Goal: Find specific page/section: Find specific page/section

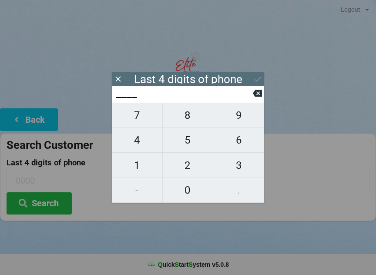
click at [193, 166] on span "2" at bounding box center [188, 165] width 51 height 18
type input "2___"
click at [232, 148] on span "6" at bounding box center [238, 140] width 51 height 18
type input "26__"
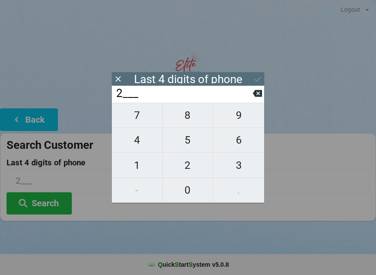
type input "26__"
click at [196, 140] on span "5" at bounding box center [188, 140] width 51 height 18
type input "265_"
click at [142, 168] on span "1" at bounding box center [137, 165] width 51 height 18
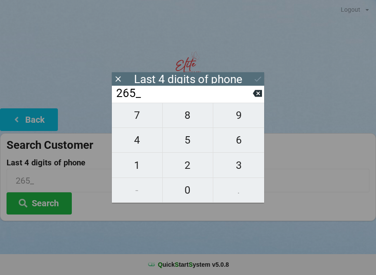
type input "2651"
click at [260, 74] on button at bounding box center [257, 79] width 9 height 12
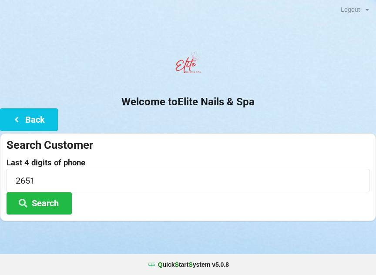
click at [43, 202] on button "Search" at bounding box center [39, 203] width 65 height 22
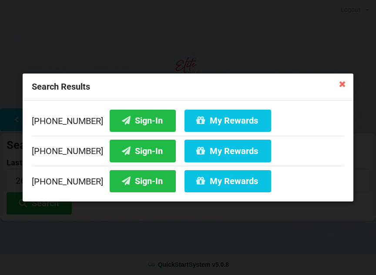
click at [128, 149] on button "Sign-In" at bounding box center [143, 151] width 66 height 22
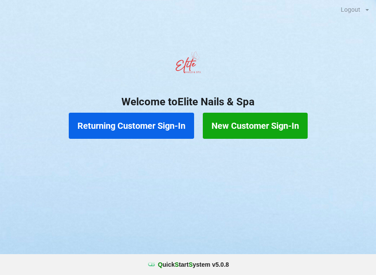
click at [148, 126] on button "Returning Customer Sign-In" at bounding box center [131, 126] width 125 height 26
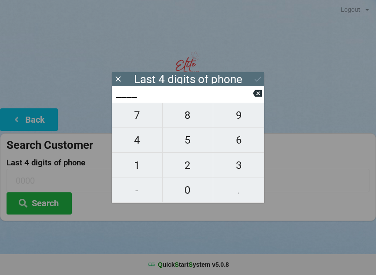
click at [146, 122] on span "7" at bounding box center [137, 115] width 51 height 18
type input "7___"
click at [238, 169] on span "3" at bounding box center [238, 165] width 51 height 18
type input "73__"
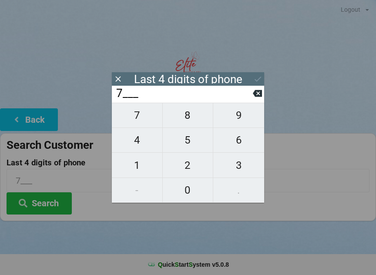
type input "73__"
click at [190, 192] on span "0" at bounding box center [188, 190] width 51 height 18
type input "730_"
click at [142, 144] on span "4" at bounding box center [137, 140] width 51 height 18
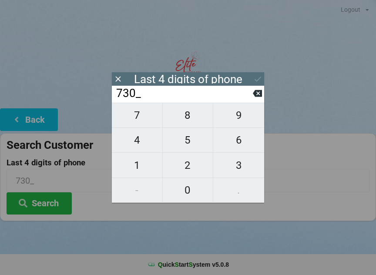
type input "7304"
click at [259, 77] on icon at bounding box center [257, 78] width 9 height 9
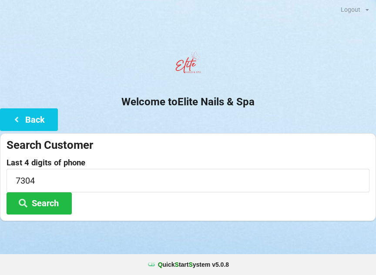
click at [44, 199] on button "Search" at bounding box center [39, 203] width 65 height 22
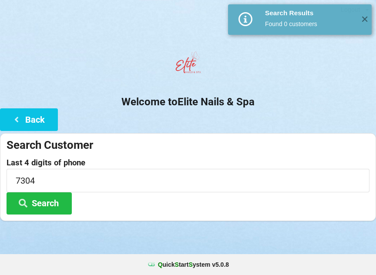
click at [34, 118] on button "Back" at bounding box center [29, 119] width 58 height 22
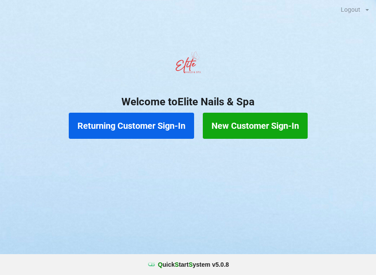
click at [246, 130] on button "New Customer Sign-In" at bounding box center [255, 126] width 105 height 26
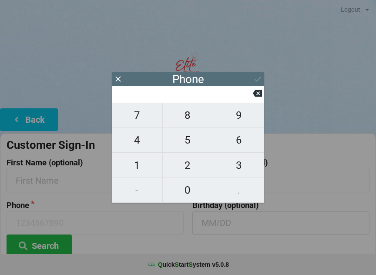
click at [144, 120] on span "7" at bounding box center [137, 115] width 51 height 18
type input "7"
click at [241, 167] on span "3" at bounding box center [238, 165] width 51 height 18
type input "73"
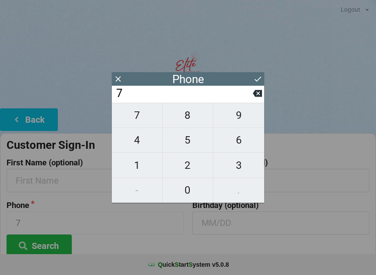
type input "73"
click at [193, 192] on span "0" at bounding box center [188, 190] width 51 height 18
type input "730"
click at [145, 142] on span "4" at bounding box center [137, 140] width 51 height 18
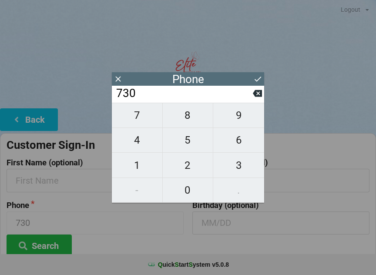
type input "7304"
click at [256, 78] on icon at bounding box center [257, 78] width 9 height 9
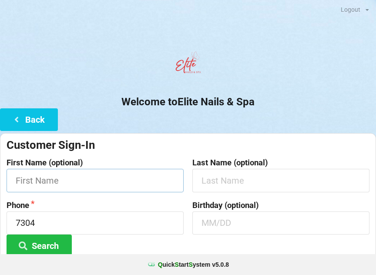
click at [139, 179] on input "text" at bounding box center [95, 180] width 177 height 23
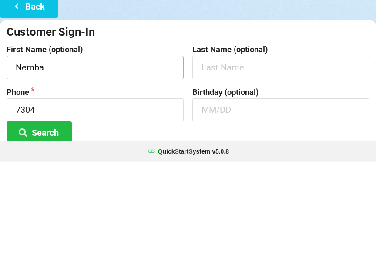
type input "Nemba"
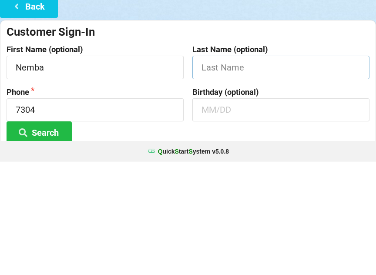
click at [253, 169] on input "text" at bounding box center [280, 180] width 177 height 23
click at [239, 212] on input "text" at bounding box center [280, 223] width 177 height 23
click at [266, 169] on input "Sarceni" at bounding box center [280, 180] width 177 height 23
type input "[PERSON_NAME]"
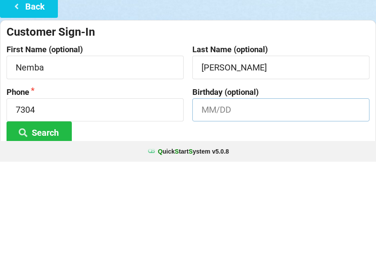
click at [247, 212] on input "text" at bounding box center [280, 223] width 177 height 23
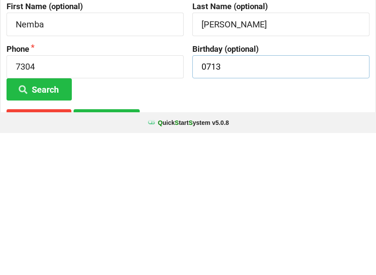
type input "0713"
click at [39, 220] on button "Search" at bounding box center [39, 231] width 65 height 22
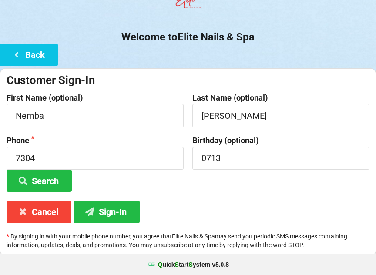
click at [118, 204] on button "Sign-In" at bounding box center [107, 212] width 66 height 22
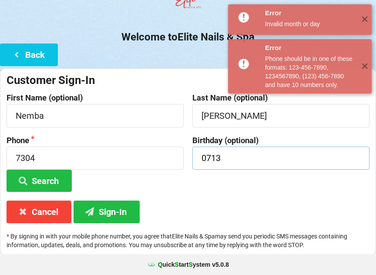
click at [252, 155] on input "0713" at bounding box center [280, 158] width 177 height 23
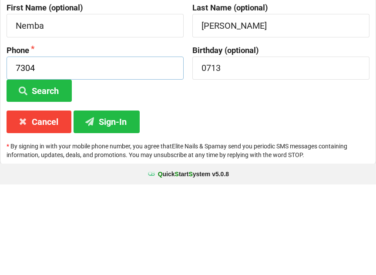
click at [99, 147] on input "7304" at bounding box center [95, 158] width 177 height 23
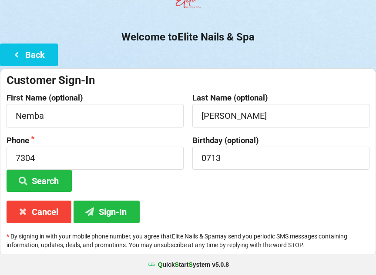
click at [256, 95] on label "Last Name (optional)" at bounding box center [280, 98] width 177 height 9
click at [107, 169] on input "7304" at bounding box center [95, 158] width 177 height 23
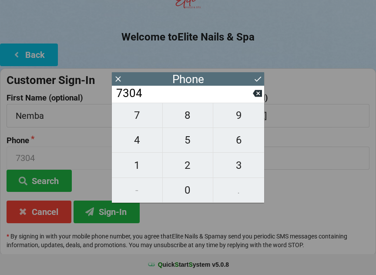
click at [257, 94] on icon at bounding box center [257, 93] width 9 height 7
click at [256, 95] on icon at bounding box center [257, 93] width 9 height 7
click at [259, 94] on icon at bounding box center [257, 93] width 9 height 7
type input "7"
click at [259, 94] on icon at bounding box center [257, 93] width 9 height 7
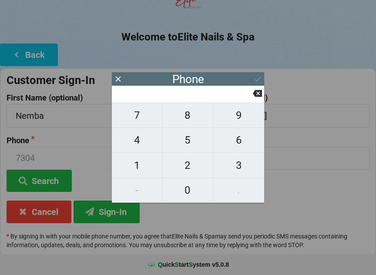
click at [256, 97] on icon at bounding box center [257, 93] width 9 height 7
click at [151, 121] on span "7" at bounding box center [137, 115] width 51 height 18
type input "7"
click at [191, 121] on span "8" at bounding box center [188, 115] width 51 height 18
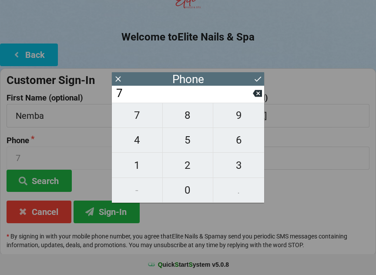
type input "78"
click at [241, 169] on span "3" at bounding box center [238, 165] width 51 height 18
type input "783"
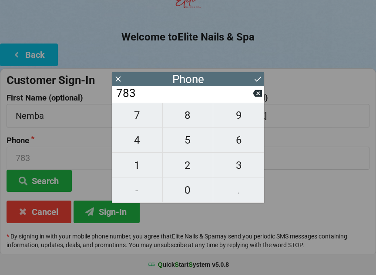
click at [241, 169] on span "3" at bounding box center [238, 165] width 51 height 18
type input "7833"
click at [146, 142] on span "4" at bounding box center [137, 140] width 51 height 18
type input "78334"
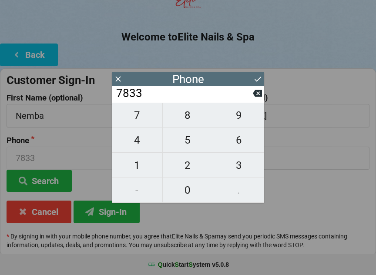
type input "78334"
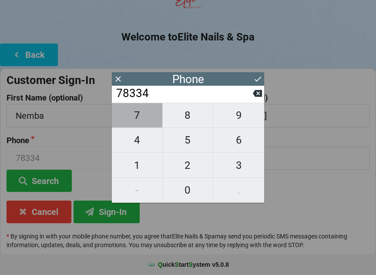
click at [145, 118] on span "7" at bounding box center [137, 115] width 51 height 18
type input "783347"
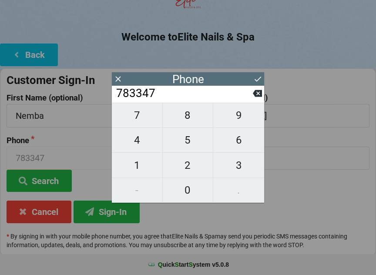
click at [235, 169] on span "3" at bounding box center [238, 165] width 51 height 18
type input "7833473"
click at [197, 193] on span "0" at bounding box center [188, 190] width 51 height 18
type input "78334730"
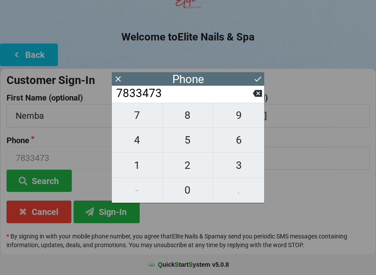
type input "78334730"
click at [143, 138] on span "4" at bounding box center [137, 140] width 51 height 18
type input "783347304"
click at [259, 79] on icon at bounding box center [257, 78] width 9 height 9
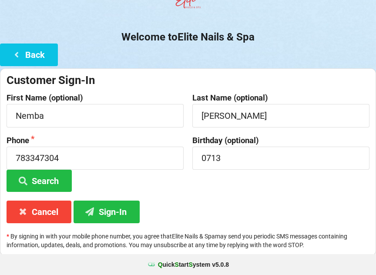
click at [125, 208] on button "Sign-In" at bounding box center [107, 212] width 66 height 22
click at [78, 150] on input "783347304" at bounding box center [95, 158] width 177 height 23
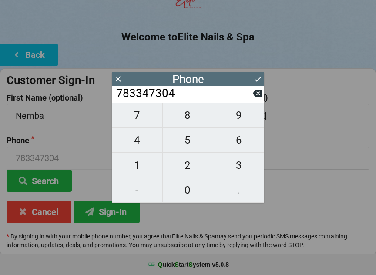
click at [139, 96] on input "783347304" at bounding box center [184, 94] width 138 height 14
click at [143, 95] on input "783347304" at bounding box center [184, 94] width 138 height 14
click at [186, 99] on input "783347304" at bounding box center [184, 94] width 138 height 14
click at [195, 96] on input "783347304" at bounding box center [184, 94] width 138 height 14
click at [261, 97] on icon at bounding box center [257, 93] width 9 height 7
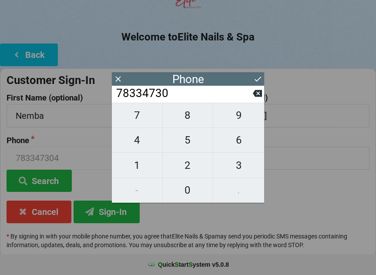
click at [261, 97] on icon at bounding box center [257, 93] width 9 height 7
click at [256, 97] on icon at bounding box center [257, 93] width 9 height 7
click at [252, 101] on input "783347" at bounding box center [184, 94] width 138 height 14
click at [256, 96] on icon at bounding box center [257, 93] width 9 height 7
click at [256, 95] on icon at bounding box center [257, 93] width 9 height 7
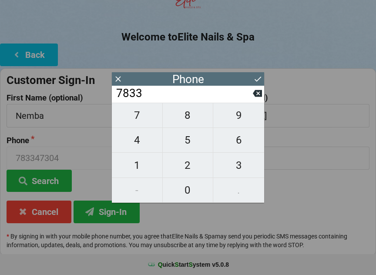
click at [253, 98] on icon at bounding box center [257, 93] width 9 height 9
type input "783"
click at [141, 189] on div "7 8 9 4 5 6 1 2 3 - 0 ." at bounding box center [188, 153] width 152 height 100
click at [239, 169] on span "3" at bounding box center [238, 165] width 51 height 18
type input "7833"
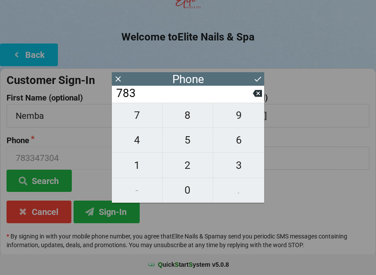
type input "7833"
click at [240, 168] on span "3" at bounding box center [238, 165] width 51 height 18
type input "78333"
click at [150, 143] on span "4" at bounding box center [137, 140] width 51 height 18
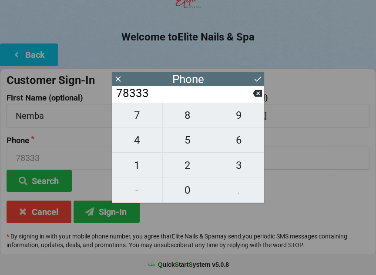
type input "783334"
click at [139, 192] on div "7 8 9 4 5 6 1 2 3 - 0 ." at bounding box center [188, 153] width 152 height 100
click at [257, 95] on icon at bounding box center [257, 93] width 9 height 9
click at [254, 95] on icon at bounding box center [257, 93] width 9 height 7
click at [256, 97] on icon at bounding box center [257, 93] width 9 height 7
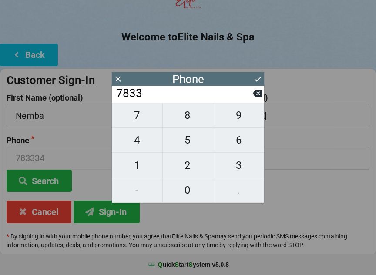
type input "783"
click at [137, 188] on div "7 8 9 4 5 6 1 2 3 - 0 ." at bounding box center [188, 153] width 152 height 100
click at [239, 167] on span "3" at bounding box center [238, 165] width 51 height 18
type input "7833"
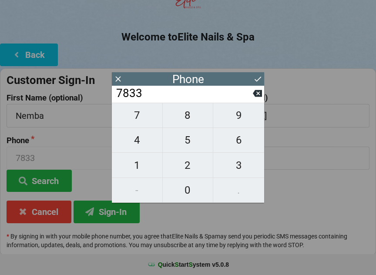
click at [240, 161] on span "3" at bounding box center [238, 165] width 51 height 18
type input "78333"
click at [146, 145] on span "4" at bounding box center [137, 140] width 51 height 18
type input "783334"
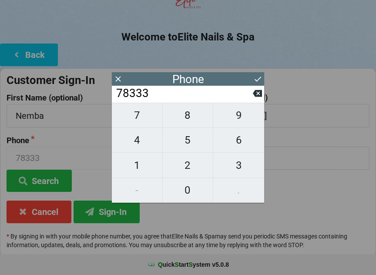
type input "783334"
click at [145, 119] on span "7" at bounding box center [137, 115] width 51 height 18
type input "7833347"
click at [233, 167] on span "3" at bounding box center [238, 165] width 51 height 18
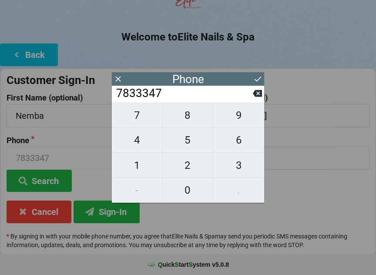
type input "78333473"
click at [197, 194] on span "0" at bounding box center [188, 190] width 51 height 18
type input "783334730"
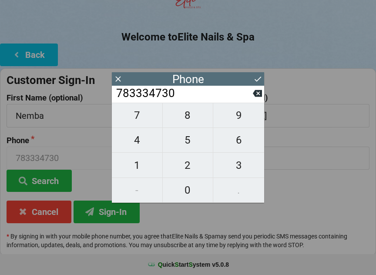
click at [152, 144] on span "4" at bounding box center [137, 140] width 51 height 18
type input "7833347304"
click at [259, 81] on icon at bounding box center [257, 78] width 9 height 9
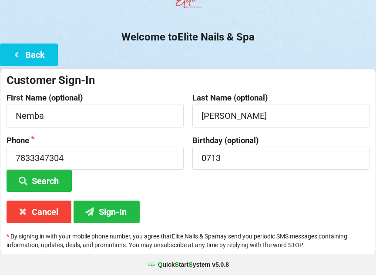
click at [122, 208] on button "Sign-In" at bounding box center [107, 212] width 66 height 22
click at [55, 215] on button "Cancel" at bounding box center [39, 212] width 65 height 22
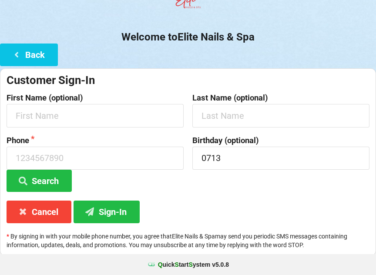
click at [44, 55] on button "Back" at bounding box center [29, 55] width 58 height 22
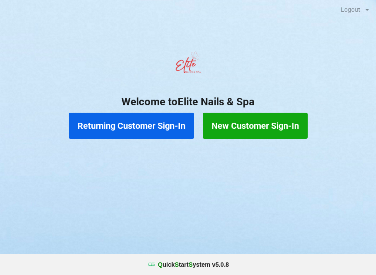
click at [150, 128] on button "Returning Customer Sign-In" at bounding box center [131, 126] width 125 height 26
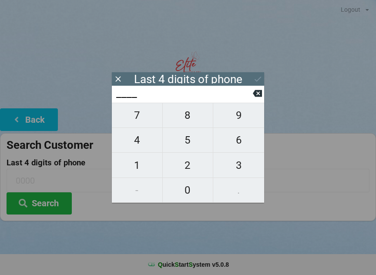
click at [248, 125] on span "9" at bounding box center [238, 115] width 51 height 18
type input "9___"
click at [184, 196] on span "0" at bounding box center [188, 190] width 51 height 18
type input "90__"
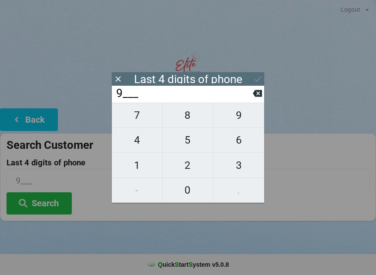
type input "90__"
click at [244, 149] on span "6" at bounding box center [238, 140] width 51 height 18
type input "906_"
click at [145, 143] on span "4" at bounding box center [137, 140] width 51 height 18
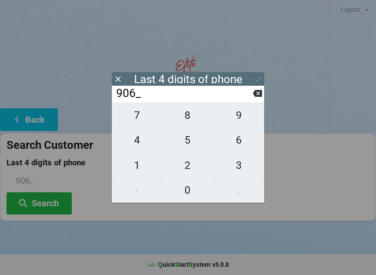
type input "9064"
click at [259, 80] on icon at bounding box center [257, 78] width 9 height 9
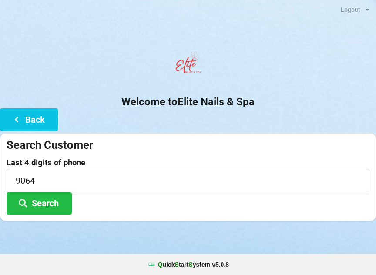
click at [59, 197] on button "Search" at bounding box center [39, 203] width 65 height 22
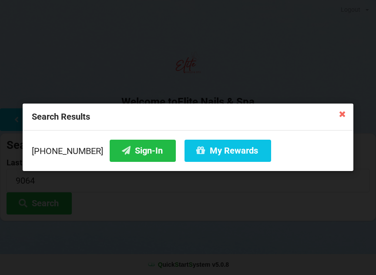
click at [144, 150] on button "Sign-In" at bounding box center [143, 151] width 66 height 22
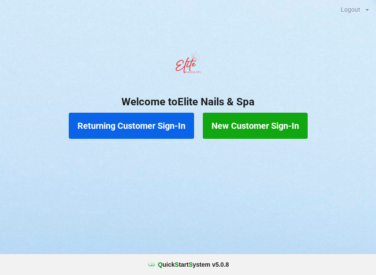
click at [142, 125] on button "Returning Customer Sign-In" at bounding box center [131, 126] width 125 height 26
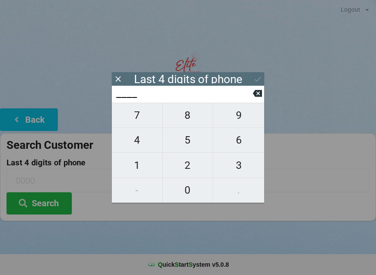
click at [142, 145] on span "4" at bounding box center [137, 140] width 51 height 18
type input "4___"
click at [192, 188] on span "0" at bounding box center [188, 190] width 51 height 18
type input "40__"
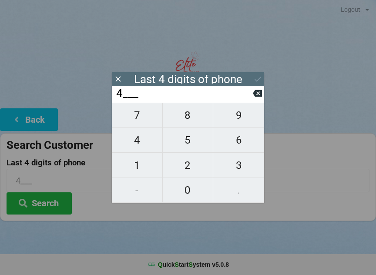
type input "40__"
click at [147, 122] on span "7" at bounding box center [137, 115] width 51 height 18
type input "407_"
click at [143, 120] on span "7" at bounding box center [137, 115] width 51 height 18
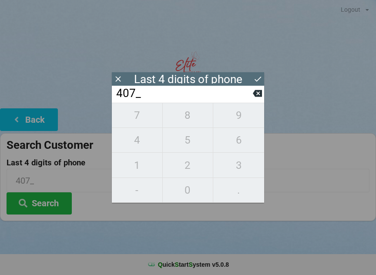
type input "4077"
click at [237, 169] on div "7 8 9 4 5 6 1 2 3 - 0 ." at bounding box center [188, 153] width 152 height 100
click at [259, 94] on icon at bounding box center [257, 93] width 9 height 7
click at [256, 92] on icon at bounding box center [257, 93] width 9 height 9
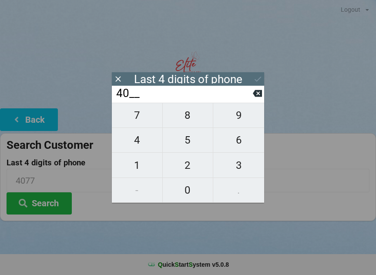
click at [252, 100] on input "40__" at bounding box center [184, 94] width 138 height 14
click at [255, 99] on button at bounding box center [257, 94] width 9 height 12
click at [253, 98] on icon at bounding box center [257, 93] width 9 height 9
click at [243, 125] on span "9" at bounding box center [238, 115] width 51 height 18
type input "9___"
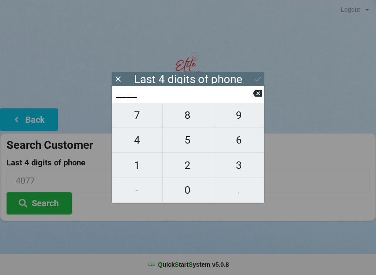
type input "9___"
click at [143, 168] on span "1" at bounding box center [137, 165] width 51 height 18
type input "91__"
click at [239, 125] on span "9" at bounding box center [238, 115] width 51 height 18
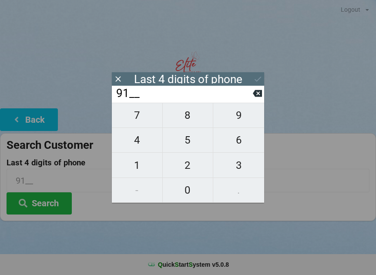
type input "919_"
click at [196, 145] on span "5" at bounding box center [188, 140] width 51 height 18
type input "9195"
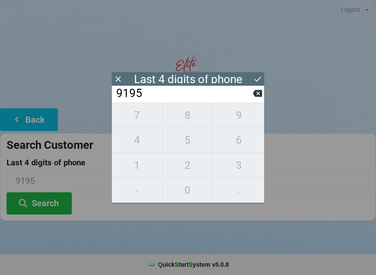
click at [253, 82] on icon at bounding box center [257, 78] width 9 height 9
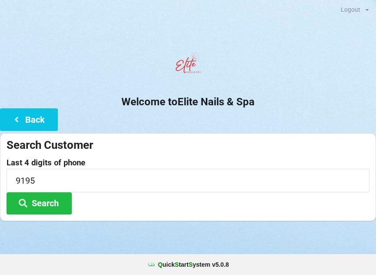
click at [57, 196] on button "Search" at bounding box center [39, 203] width 65 height 22
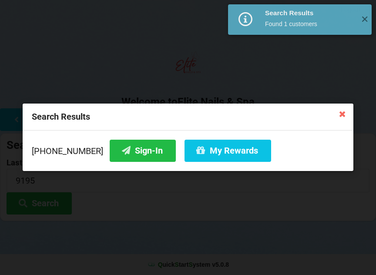
click at [132, 149] on button "Sign-In" at bounding box center [143, 151] width 66 height 22
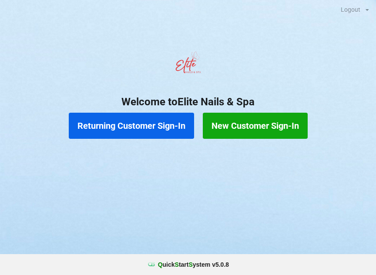
click at [132, 128] on button "Returning Customer Sign-In" at bounding box center [131, 126] width 125 height 26
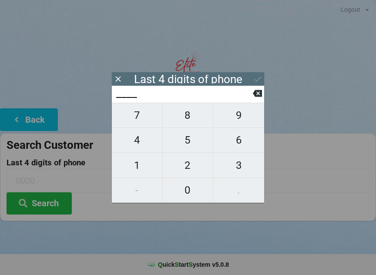
click at [241, 144] on span "6" at bounding box center [238, 140] width 51 height 18
type input "6___"
click at [189, 171] on span "2" at bounding box center [188, 165] width 51 height 18
type input "62__"
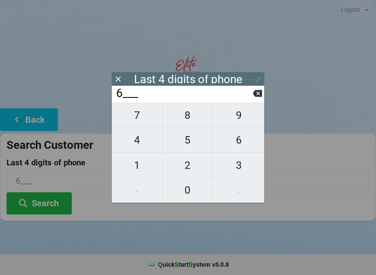
type input "62__"
click at [184, 149] on span "5" at bounding box center [188, 140] width 51 height 18
type input "625_"
click at [137, 153] on button "4" at bounding box center [137, 140] width 51 height 25
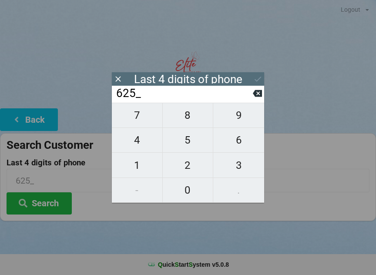
type input "6254"
click at [51, 202] on button "Search" at bounding box center [39, 203] width 65 height 22
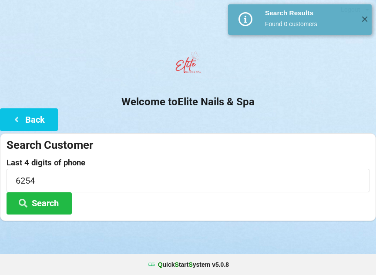
click at [48, 203] on button "Search" at bounding box center [39, 203] width 65 height 22
click at [62, 177] on input "6254" at bounding box center [188, 180] width 363 height 23
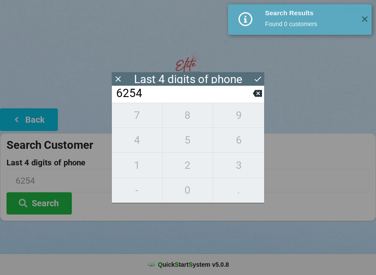
click at [253, 96] on icon at bounding box center [257, 93] width 9 height 7
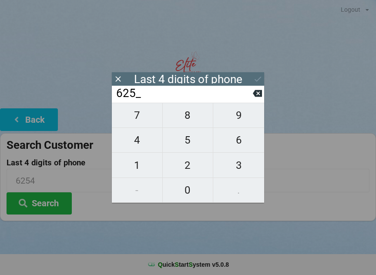
click at [255, 97] on icon at bounding box center [257, 93] width 9 height 7
click at [254, 98] on icon at bounding box center [257, 93] width 9 height 9
click at [257, 94] on icon at bounding box center [257, 93] width 9 height 7
type input "____"
click at [120, 78] on icon at bounding box center [118, 78] width 9 height 9
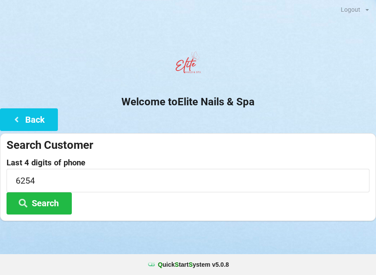
click at [42, 121] on button "Back" at bounding box center [29, 119] width 58 height 22
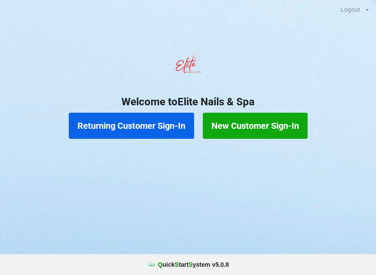
click at [283, 125] on button "New Customer Sign-In" at bounding box center [255, 126] width 105 height 26
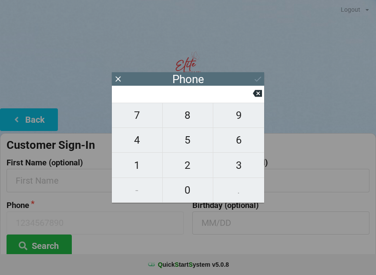
click at [241, 141] on span "6" at bounding box center [238, 140] width 51 height 18
type input "6"
click at [192, 162] on span "2" at bounding box center [188, 165] width 51 height 18
type input "62"
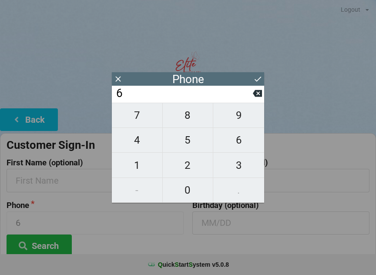
type input "62"
click at [192, 144] on span "5" at bounding box center [188, 140] width 51 height 18
type input "625"
click at [142, 149] on span "4" at bounding box center [137, 140] width 51 height 18
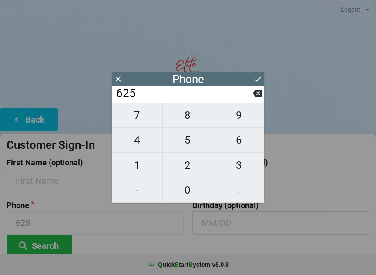
type input "6254"
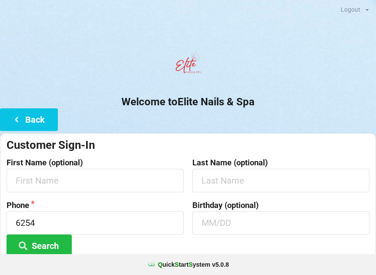
click at [60, 239] on button "Search" at bounding box center [39, 246] width 65 height 22
click at [51, 250] on button "Search" at bounding box center [39, 246] width 65 height 22
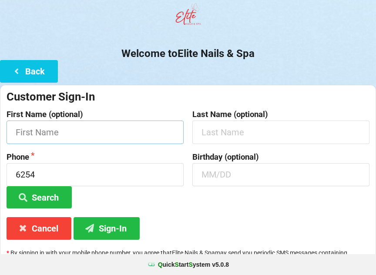
click at [115, 137] on input "text" at bounding box center [95, 132] width 177 height 23
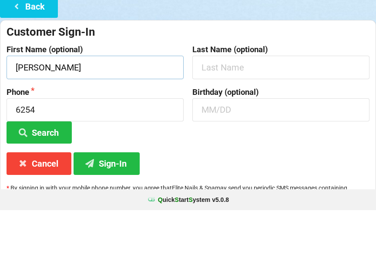
type input "[PERSON_NAME]"
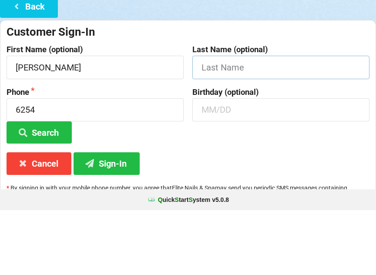
click at [253, 121] on input "text" at bounding box center [280, 132] width 177 height 23
type input "[PERSON_NAME]"
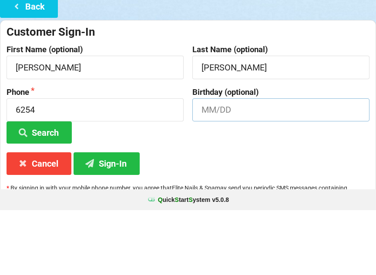
click at [251, 163] on input "text" at bounding box center [280, 174] width 177 height 23
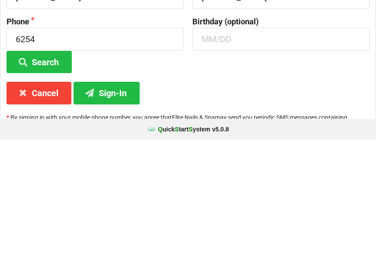
click at [104, 217] on button "Sign-In" at bounding box center [107, 228] width 66 height 22
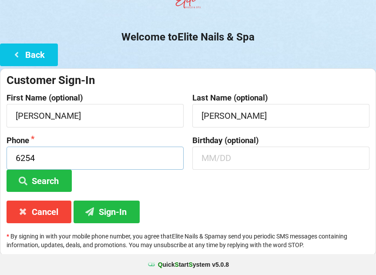
click at [44, 151] on input "6254" at bounding box center [95, 158] width 177 height 23
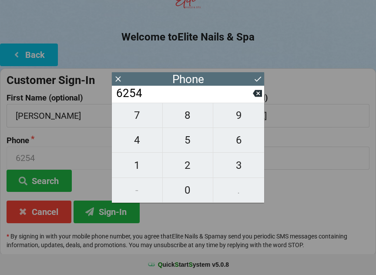
click at [253, 97] on icon at bounding box center [257, 93] width 9 height 9
click at [259, 97] on icon at bounding box center [257, 93] width 9 height 7
click at [257, 97] on icon at bounding box center [257, 93] width 9 height 7
type input "6"
click at [251, 100] on input "6" at bounding box center [184, 94] width 138 height 14
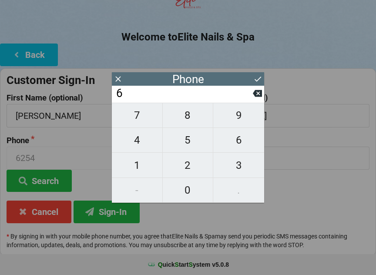
click at [257, 97] on icon at bounding box center [257, 93] width 9 height 7
click at [242, 167] on span "3" at bounding box center [238, 165] width 51 height 18
type input "3"
click at [199, 169] on span "2" at bounding box center [188, 165] width 51 height 18
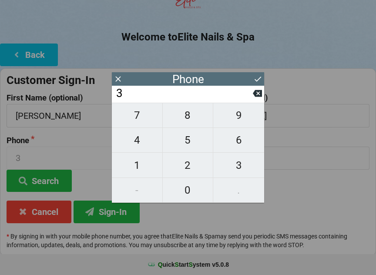
type input "32"
click at [141, 177] on button "1" at bounding box center [137, 165] width 51 height 25
type input "321"
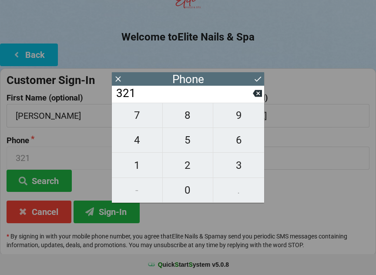
click at [193, 165] on span "2" at bounding box center [188, 165] width 51 height 18
type input "3212"
click at [146, 148] on span "4" at bounding box center [137, 140] width 51 height 18
type input "32124"
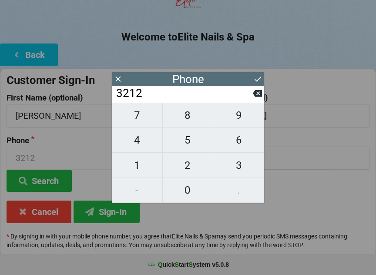
type input "32124"
click at [242, 142] on span "6" at bounding box center [238, 140] width 51 height 18
type input "321246"
click at [247, 139] on span "6" at bounding box center [238, 140] width 51 height 18
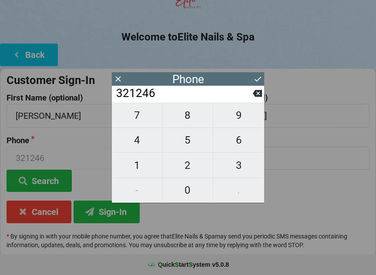
type input "3212466"
click at [192, 167] on span "2" at bounding box center [188, 165] width 51 height 18
type input "32124662"
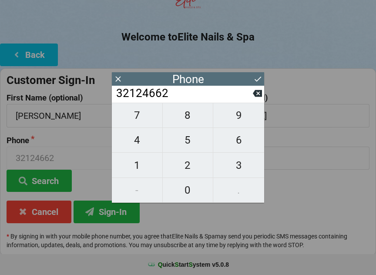
click at [189, 144] on span "5" at bounding box center [188, 140] width 51 height 18
type input "321246625"
click at [131, 149] on span "4" at bounding box center [137, 140] width 51 height 18
type input "3212466254"
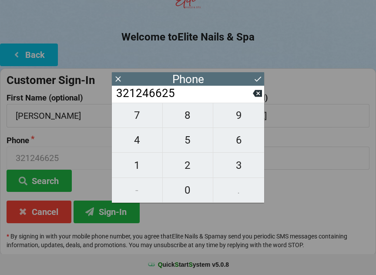
type input "3212466254"
click at [255, 79] on icon at bounding box center [257, 78] width 9 height 9
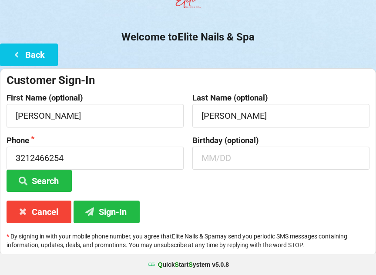
click at [121, 209] on button "Sign-In" at bounding box center [107, 212] width 66 height 22
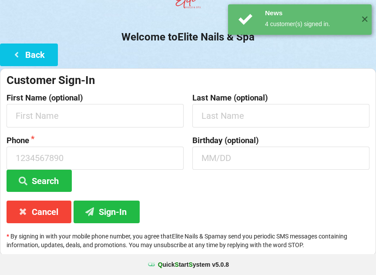
scroll to position [0, 0]
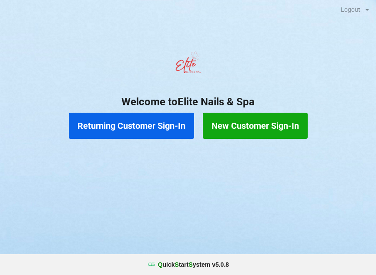
click at [113, 121] on button "Returning Customer Sign-In" at bounding box center [131, 126] width 125 height 26
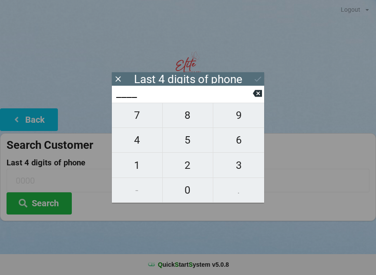
click at [192, 143] on span "5" at bounding box center [188, 140] width 51 height 18
type input "5___"
click at [261, 91] on icon at bounding box center [257, 93] width 9 height 9
click at [230, 123] on span "9" at bounding box center [238, 115] width 51 height 18
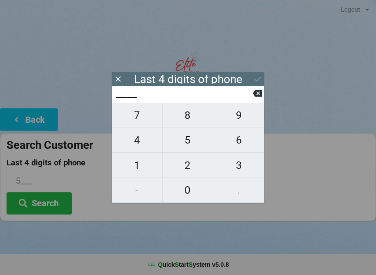
type input "9___"
click at [196, 166] on span "2" at bounding box center [188, 165] width 51 height 18
type input "92__"
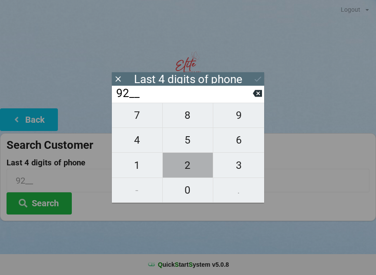
click at [197, 167] on span "2" at bounding box center [188, 165] width 51 height 18
type input "922_"
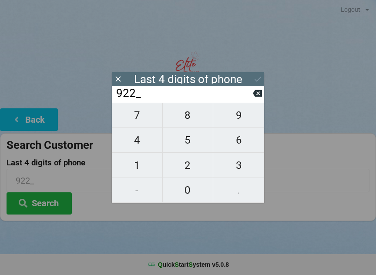
click at [241, 118] on span "9" at bounding box center [238, 115] width 51 height 18
type input "9229"
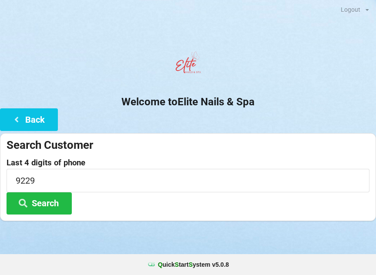
click at [64, 203] on button "Search" at bounding box center [39, 203] width 65 height 22
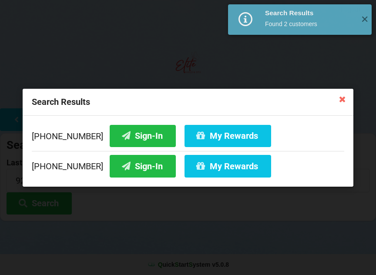
click at [132, 169] on button "Sign-In" at bounding box center [143, 166] width 66 height 22
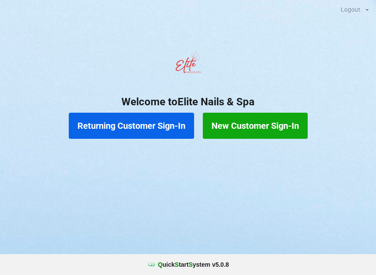
click at [164, 135] on button "Returning Customer Sign-In" at bounding box center [131, 126] width 125 height 26
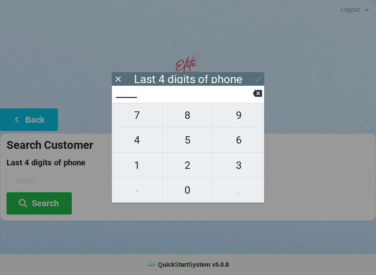
click at [191, 139] on span "5" at bounding box center [188, 140] width 51 height 18
type input "5___"
click at [135, 111] on span "7" at bounding box center [137, 115] width 51 height 18
type input "57__"
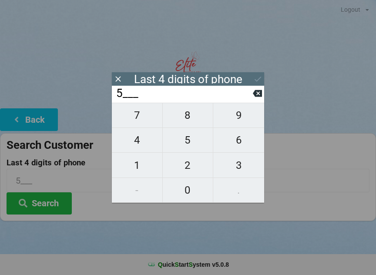
type input "57__"
click at [195, 165] on span "2" at bounding box center [188, 165] width 51 height 18
type input "572_"
click at [258, 97] on icon at bounding box center [257, 93] width 9 height 7
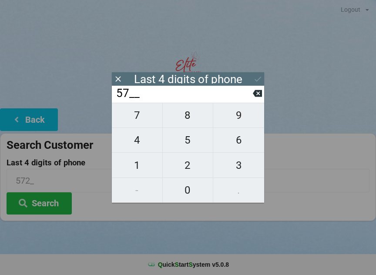
click at [240, 118] on span "9" at bounding box center [238, 115] width 51 height 18
type input "579_"
click at [189, 170] on span "2" at bounding box center [188, 165] width 51 height 18
type input "5792"
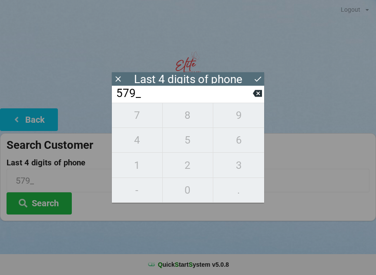
type input "5792"
click at [194, 89] on input "5792" at bounding box center [184, 94] width 138 height 14
click at [245, 199] on div "7 8 9 4 5 6 1 2 3 - 0 ." at bounding box center [188, 153] width 152 height 100
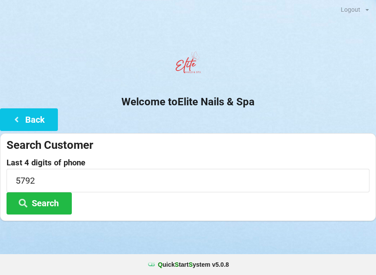
click at [263, 268] on center "Q uick S tart S ystem v 5.0.8" at bounding box center [188, 264] width 364 height 9
click at [28, 203] on icon at bounding box center [23, 202] width 10 height 7
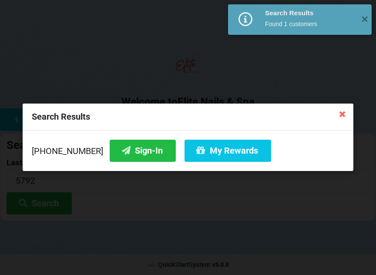
click at [118, 150] on button "Sign-In" at bounding box center [143, 151] width 66 height 22
